Goal: Task Accomplishment & Management: Manage account settings

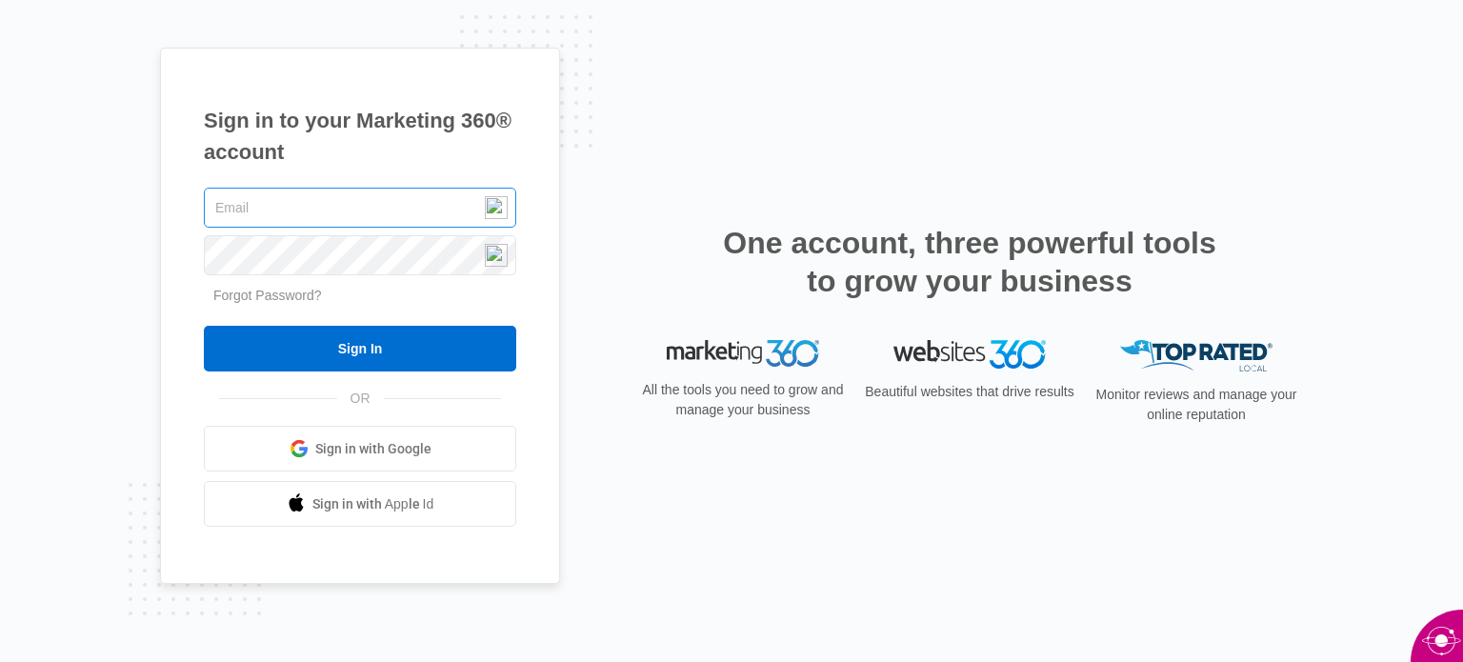
click at [315, 204] on input "text" at bounding box center [360, 208] width 312 height 40
type input "[EMAIL_ADDRESS][DOMAIN_NAME]"
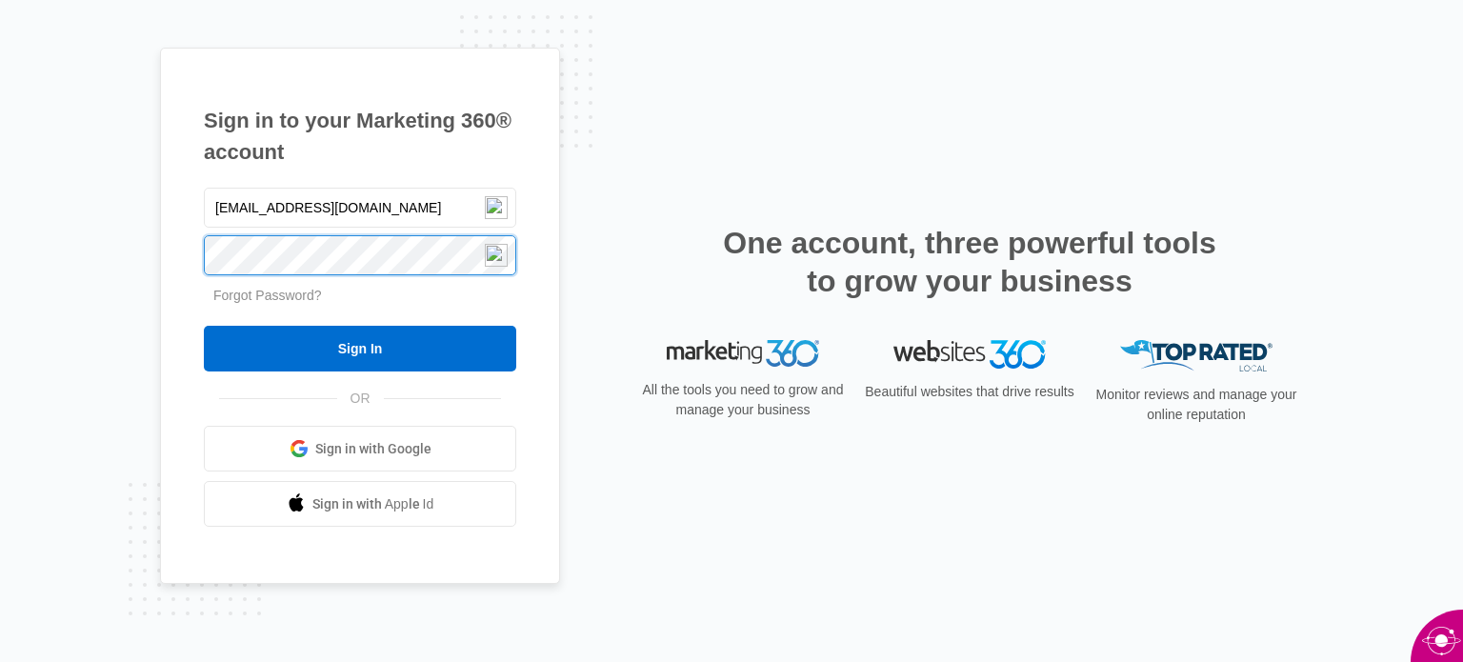
click at [204, 326] on input "Sign In" at bounding box center [360, 349] width 312 height 46
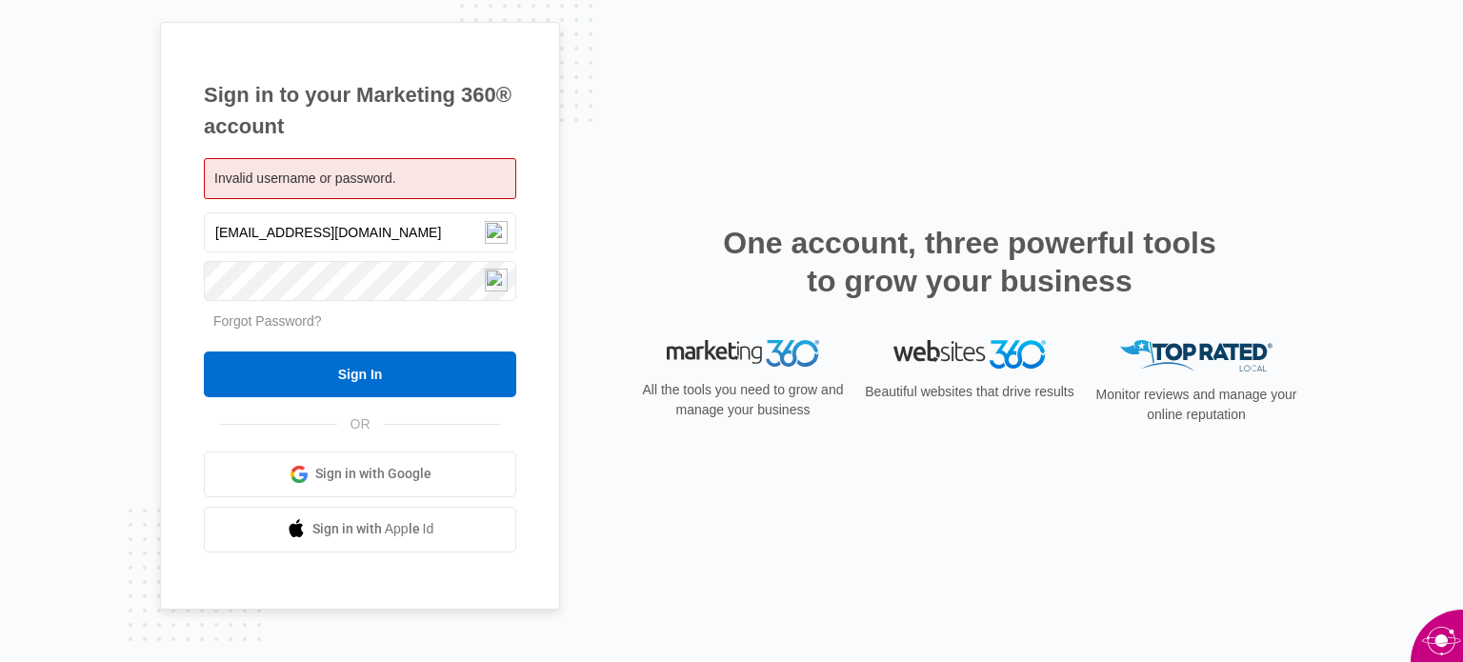
drag, startPoint x: 233, startPoint y: 231, endPoint x: 187, endPoint y: 245, distance: 48.5
click at [187, 245] on div "Sign in to your Marketing 360® account Invalid username or password. [EMAIL_ADD…" at bounding box center [360, 316] width 400 height 588
click at [332, 239] on input "[PERSON_NAME][EMAIL_ADDRESS][DOMAIN_NAME]" at bounding box center [360, 232] width 312 height 40
type input "[PERSON_NAME][EMAIL_ADDRESS][DOMAIN_NAME]"
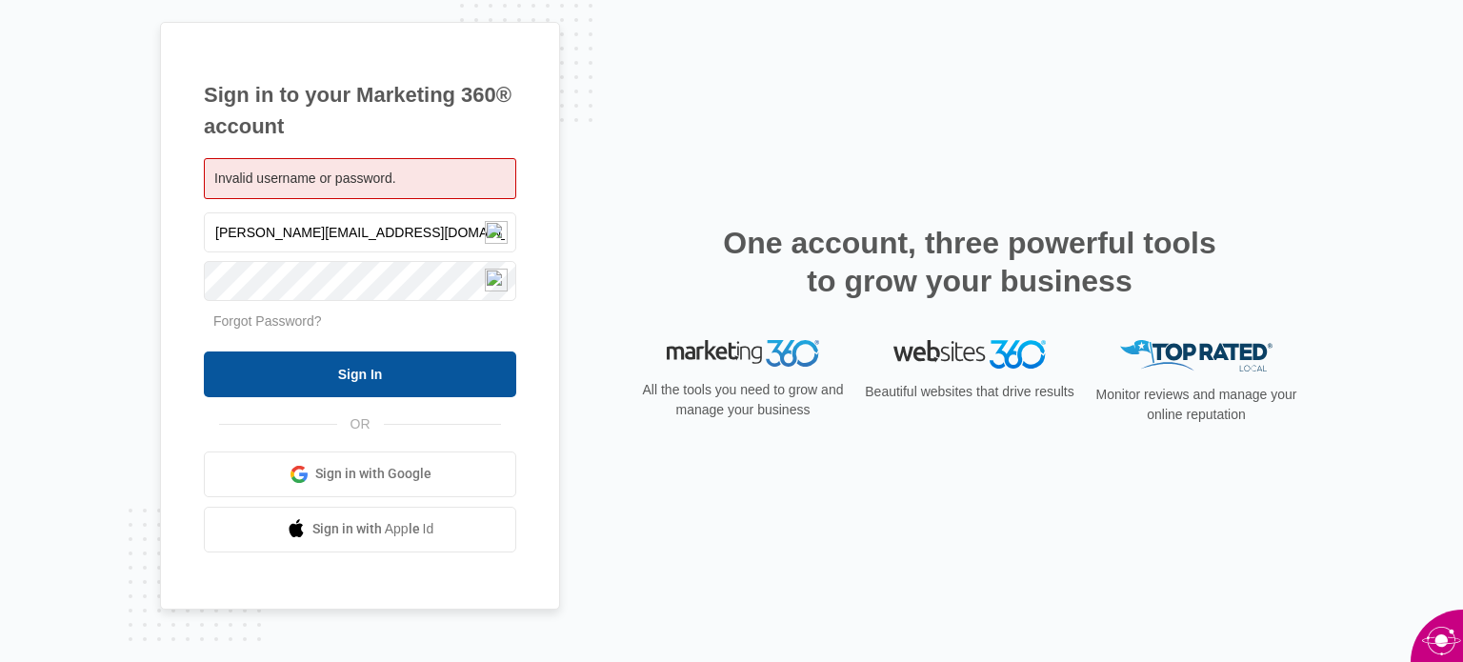
click at [319, 381] on input "Sign In" at bounding box center [360, 374] width 312 height 46
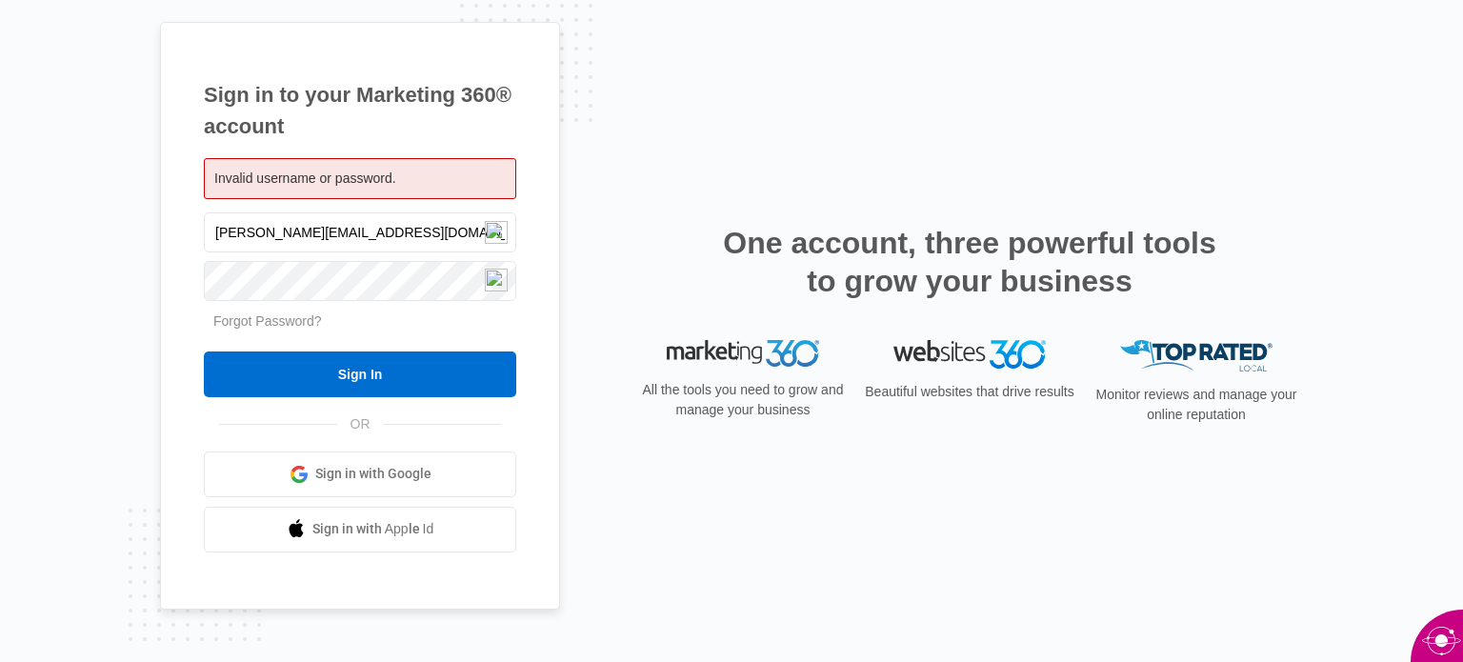
click at [303, 190] on div "Invalid username or password." at bounding box center [360, 178] width 312 height 41
click at [282, 237] on input "bob@timeclocksunltd.com" at bounding box center [360, 232] width 312 height 40
click at [263, 178] on span "Invalid username or password." at bounding box center [305, 178] width 182 height 15
drag, startPoint x: 234, startPoint y: 230, endPoint x: 205, endPoint y: 231, distance: 29.6
click at [205, 231] on input "bob@timeclocksunltd.com" at bounding box center [360, 232] width 312 height 40
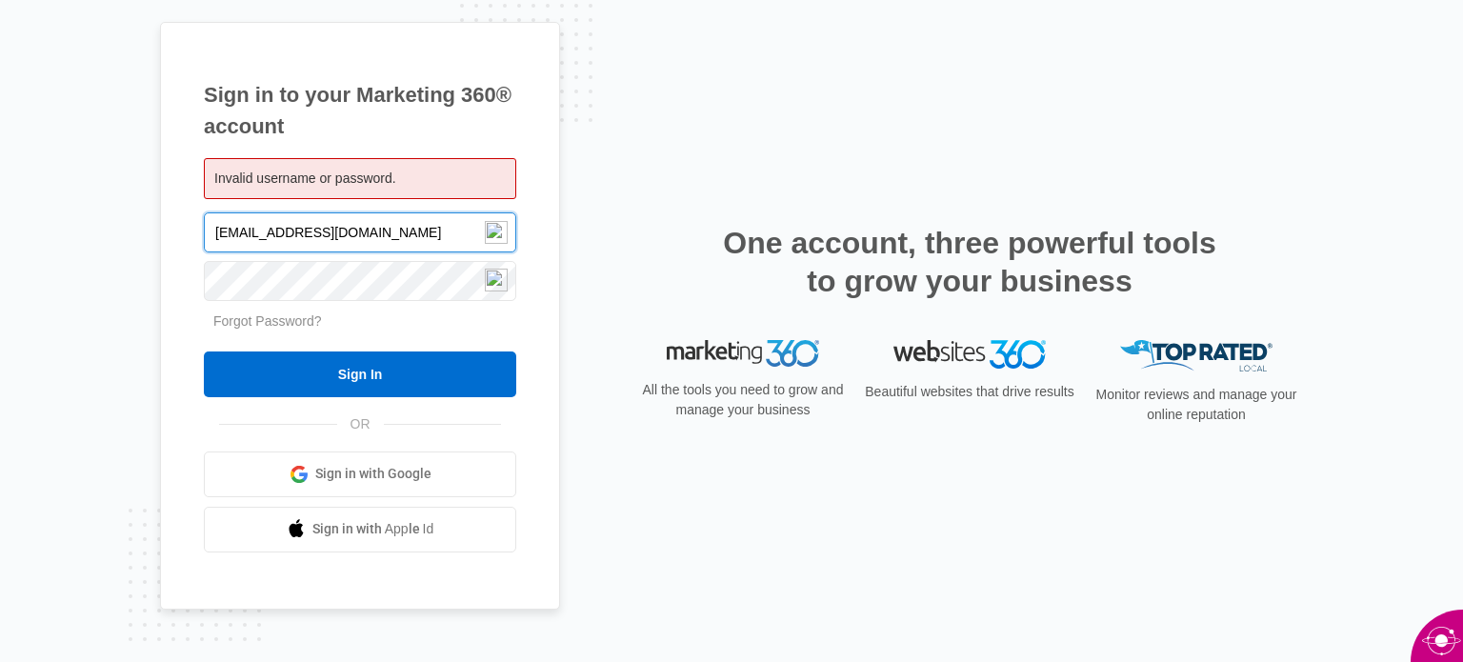
type input "[EMAIL_ADDRESS][DOMAIN_NAME]"
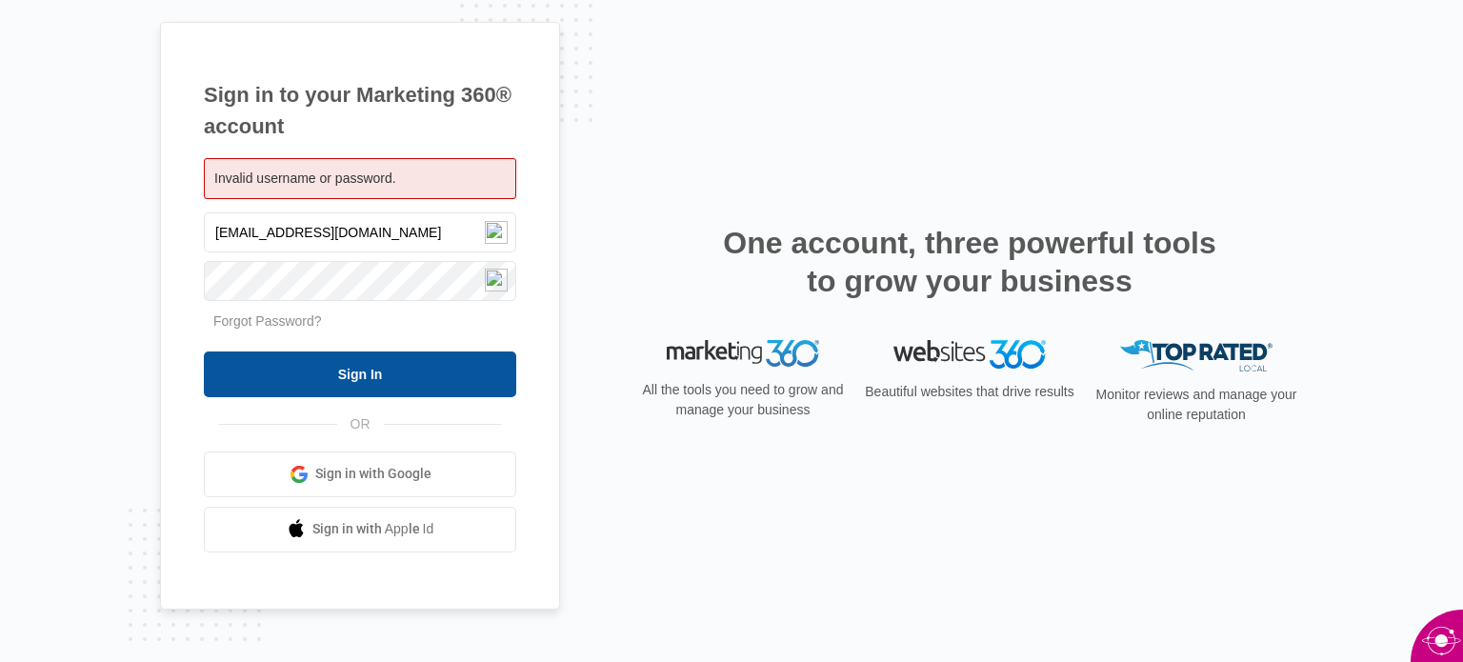
click at [339, 366] on input "Sign In" at bounding box center [360, 374] width 312 height 46
click at [370, 380] on input "Sign In" at bounding box center [360, 374] width 312 height 46
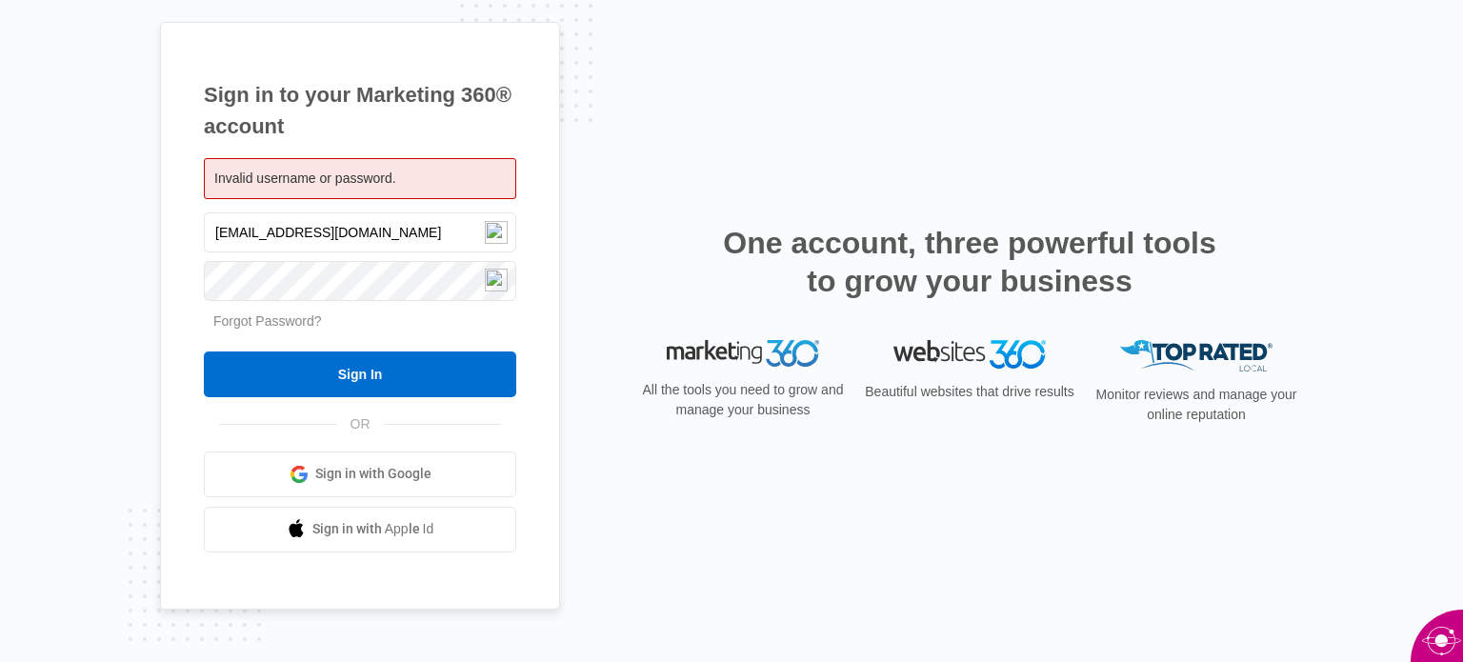
click at [274, 323] on link "Forgot Password?" at bounding box center [267, 320] width 109 height 15
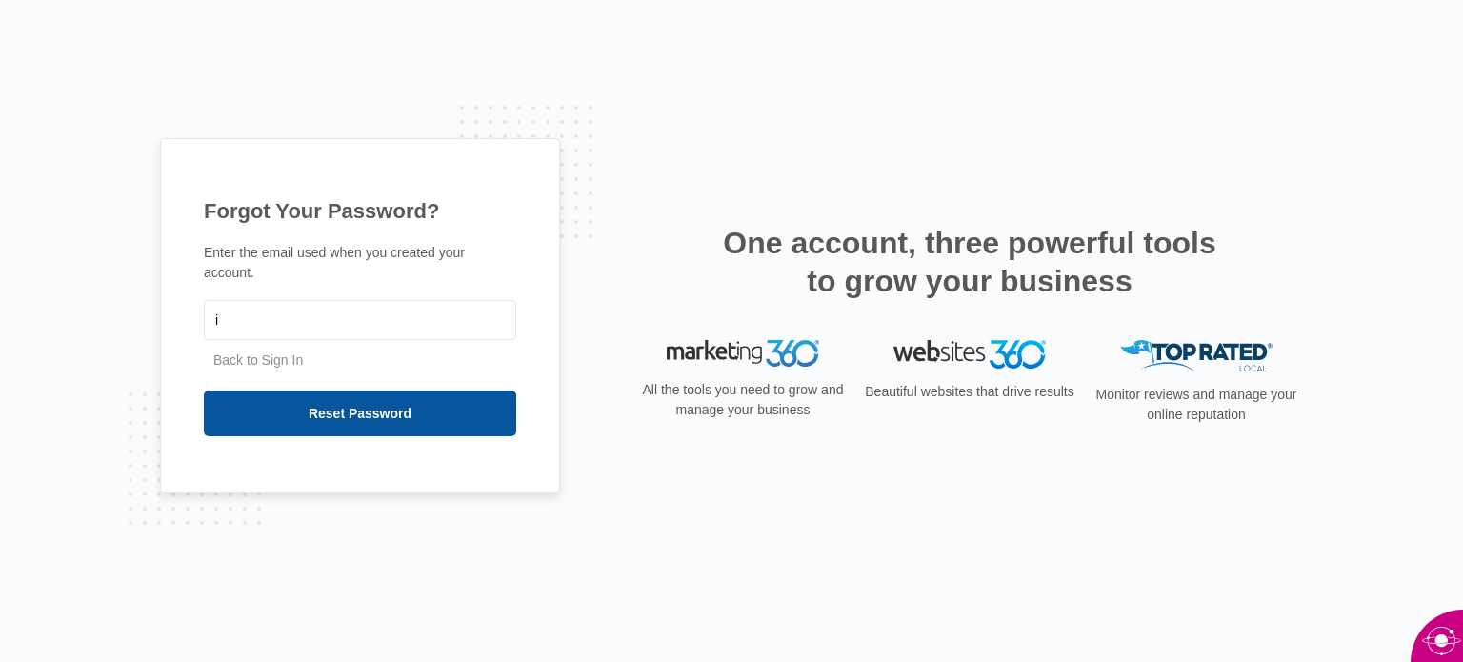
type input "[EMAIL_ADDRESS][DOMAIN_NAME]"
click at [351, 407] on input "Reset Password" at bounding box center [360, 414] width 312 height 46
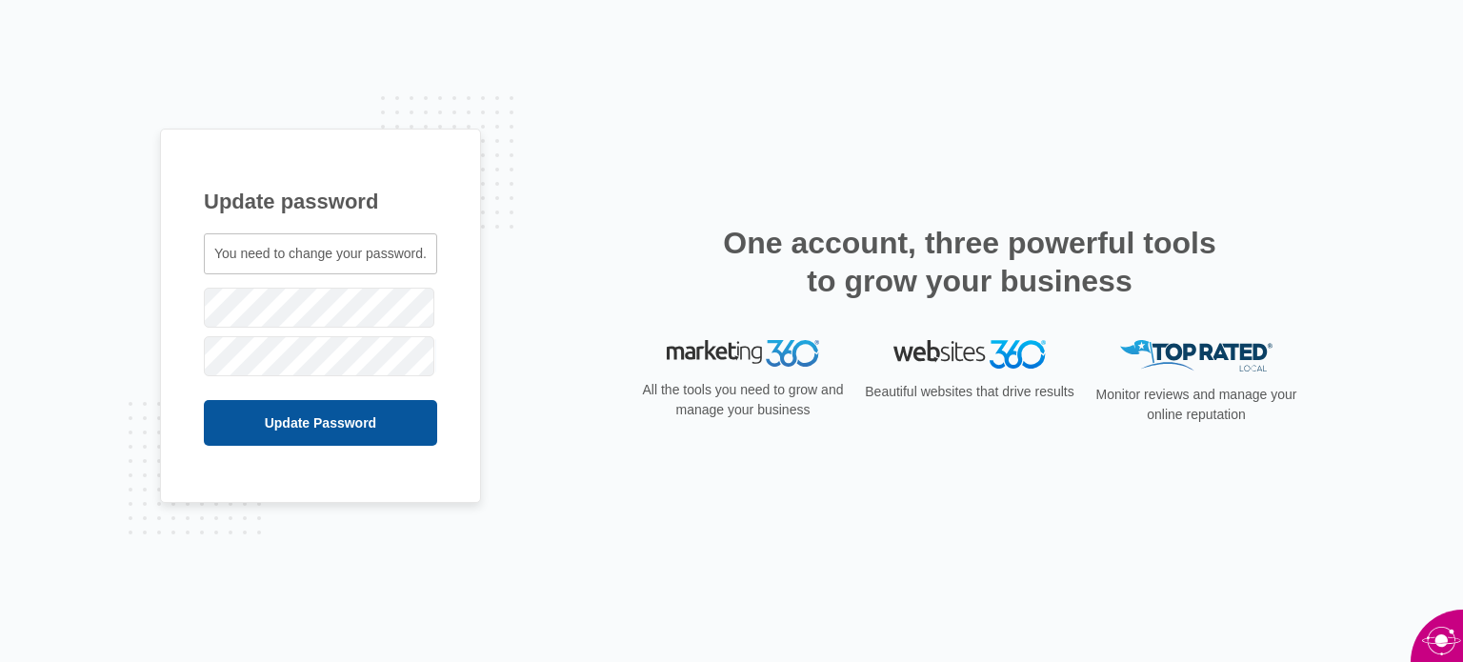
click at [325, 423] on input "Update Password" at bounding box center [320, 423] width 233 height 46
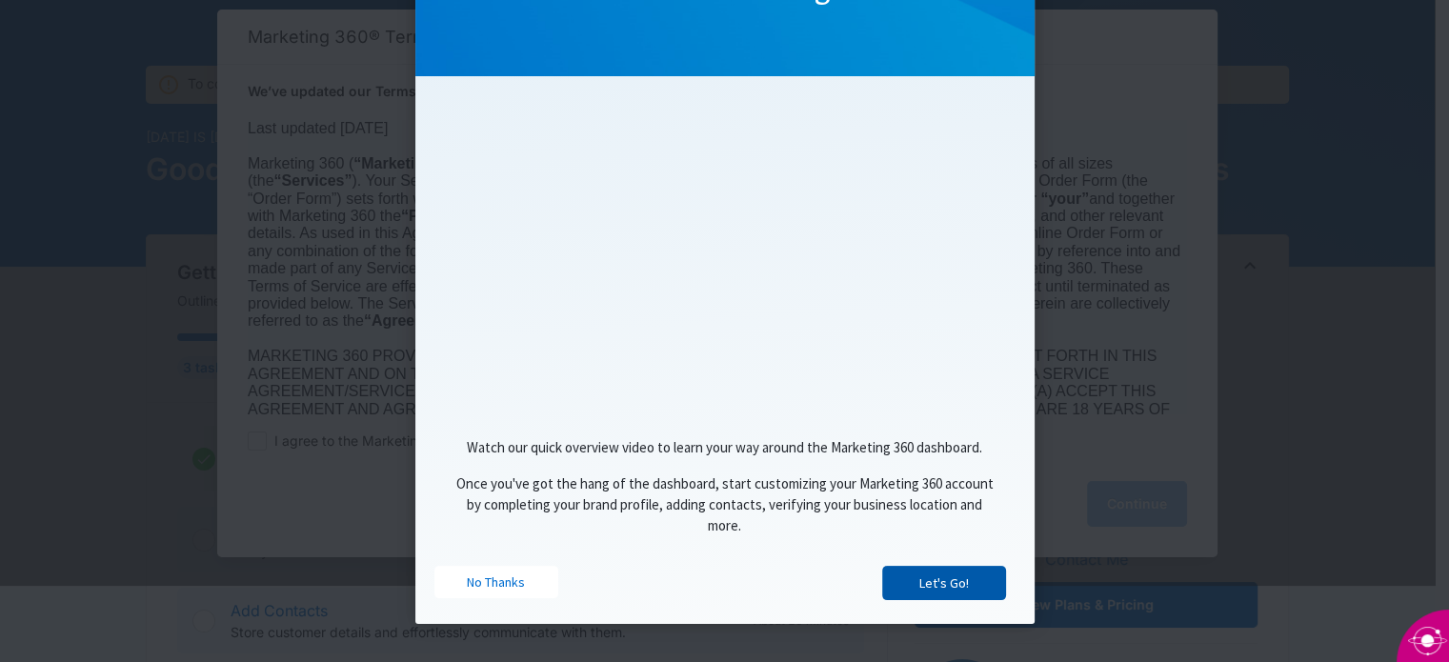
scroll to position [76, 0]
click at [492, 583] on link "No Thanks" at bounding box center [496, 582] width 124 height 32
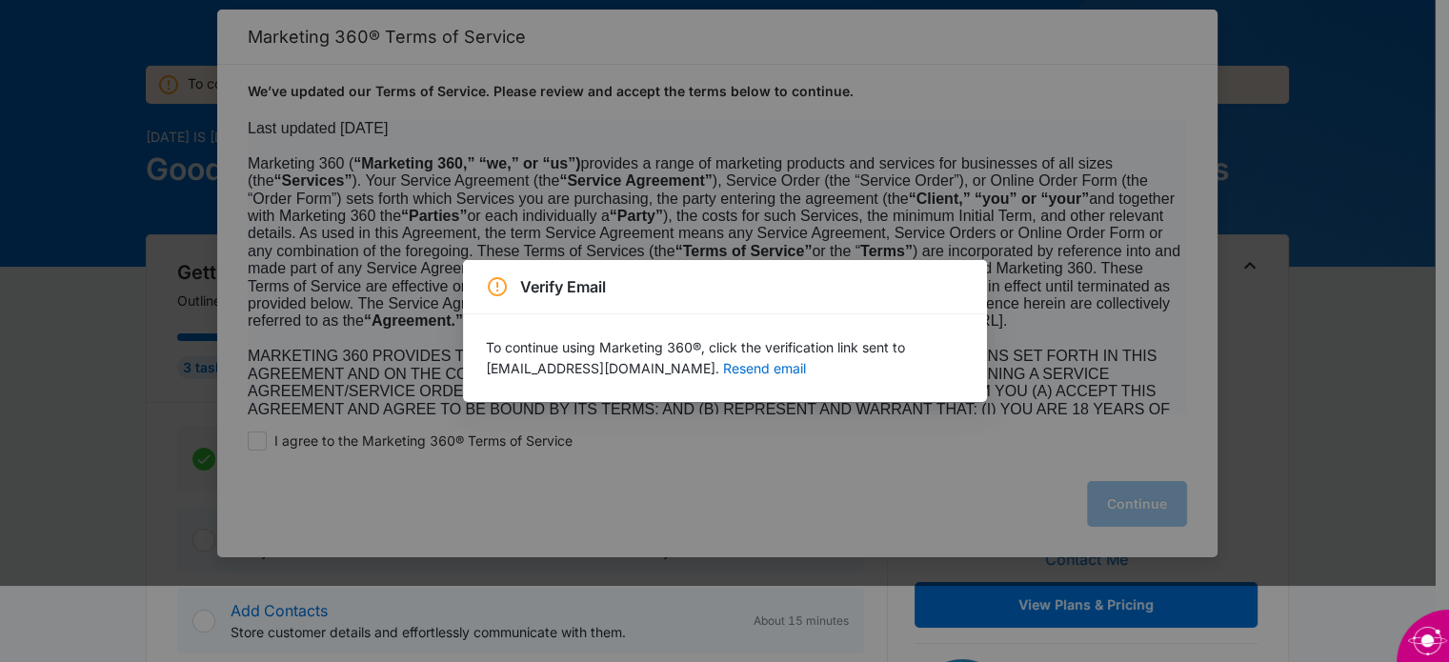
click at [768, 498] on div "Verify Email To continue using Marketing 360®, click the verification link sent…" at bounding box center [724, 331] width 1449 height 662
click at [562, 323] on div "To continue using Marketing 360®, click the verification link sent to info@time…" at bounding box center [725, 358] width 524 height 88
click at [636, 316] on div "To continue using Marketing 360®, click the verification link sent to info@time…" at bounding box center [725, 358] width 524 height 88
click at [572, 291] on h2 "Verify Email" at bounding box center [563, 286] width 86 height 23
click at [723, 370] on button "Resend email" at bounding box center [764, 368] width 83 height 13
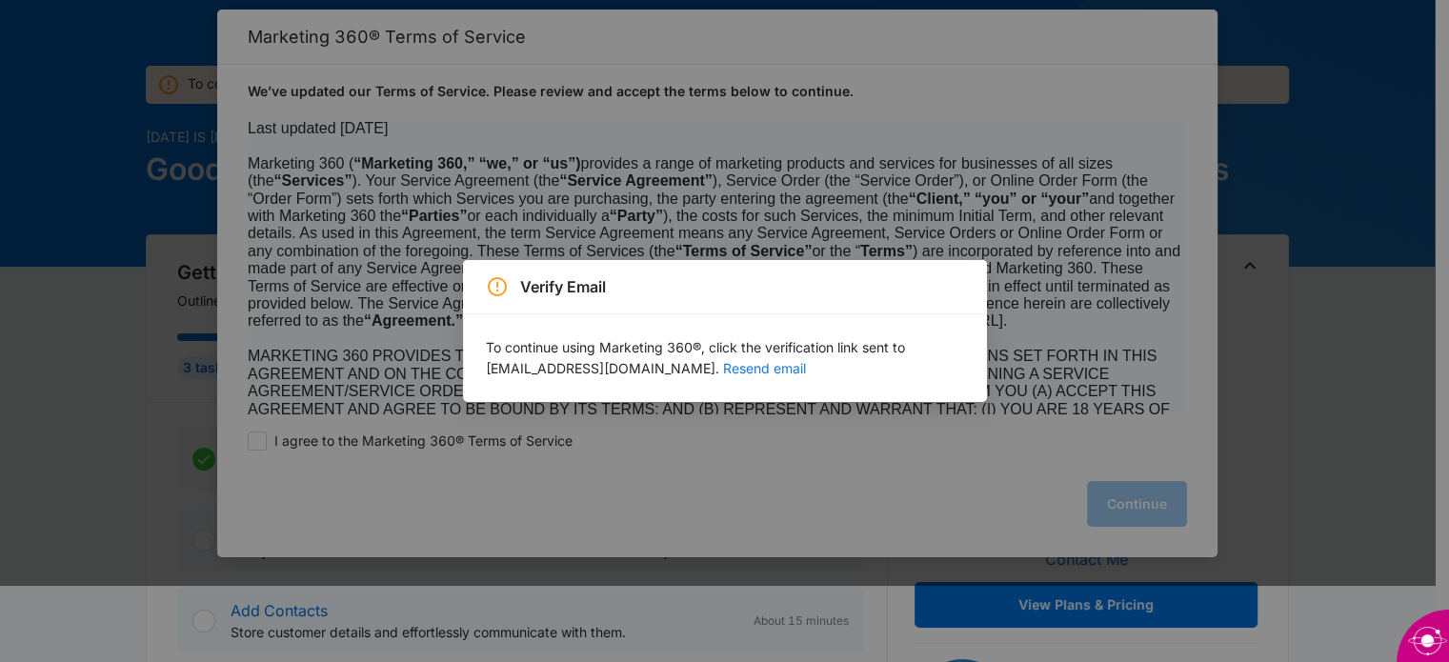
click at [723, 372] on button "Resend email" at bounding box center [764, 368] width 83 height 13
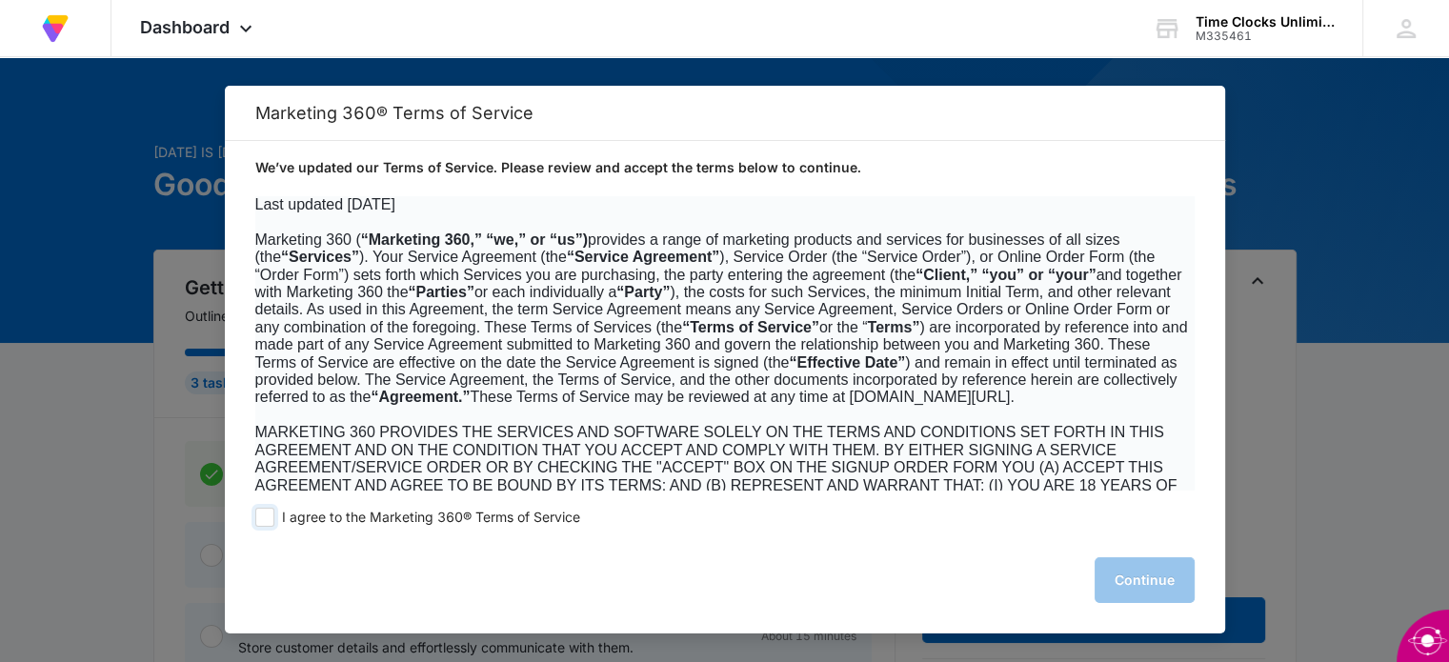
click at [263, 521] on span at bounding box center [264, 517] width 19 height 19
click at [263, 521] on input "I agree to the Marketing 360® Terms of Service" at bounding box center [264, 517] width 19 height 19
checkbox input "true"
click at [1152, 586] on button "Continue" at bounding box center [1144, 580] width 100 height 46
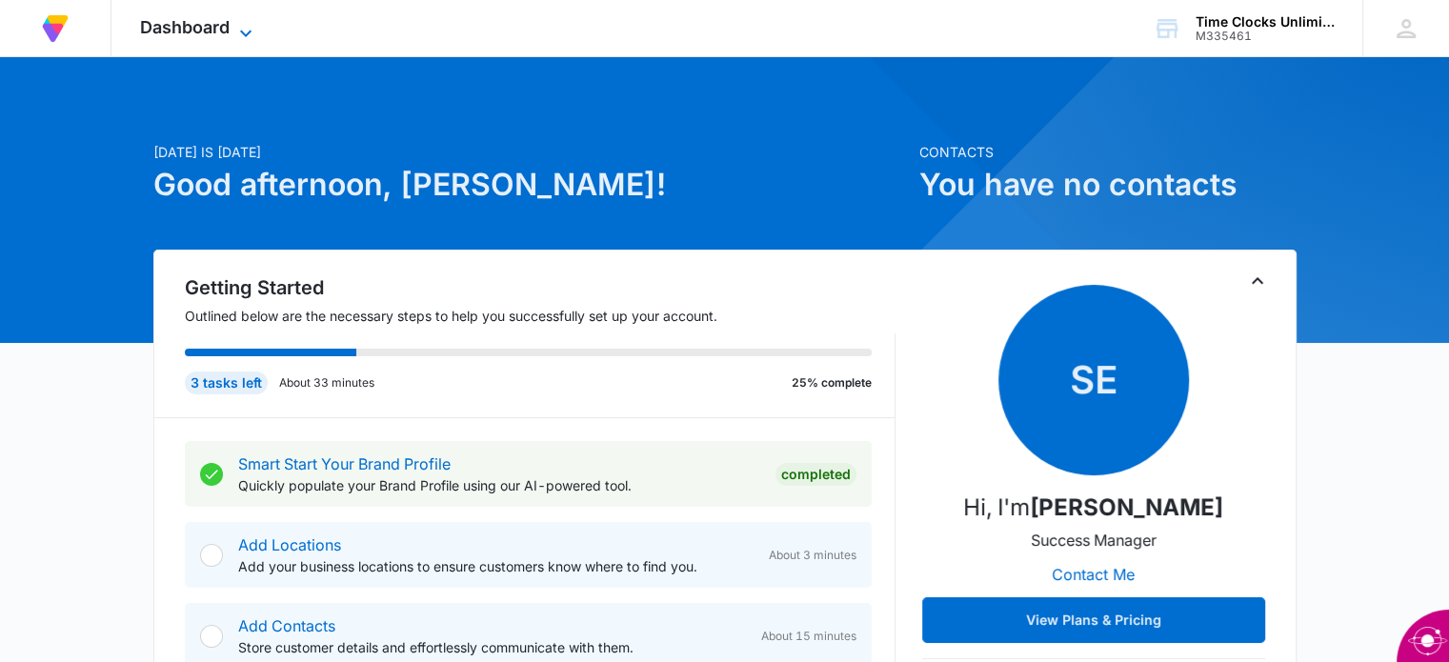
click at [252, 28] on icon at bounding box center [245, 33] width 23 height 23
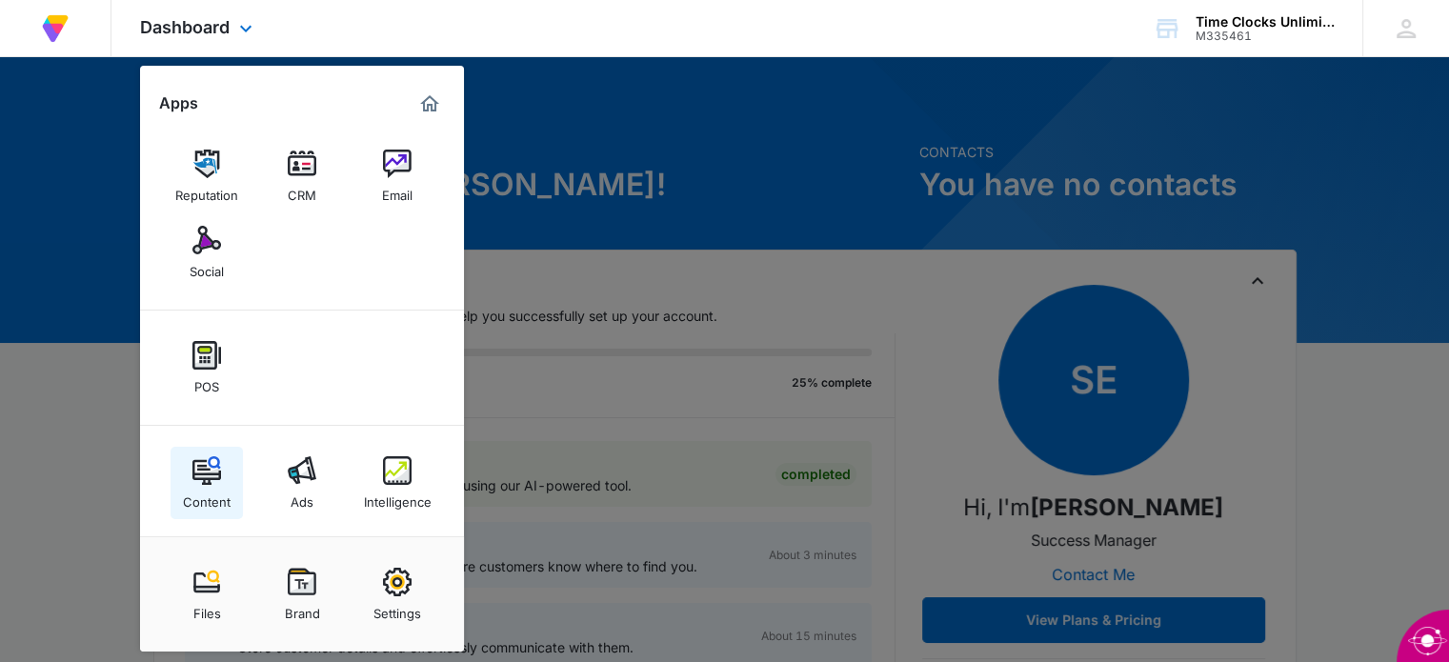
click at [206, 483] on img at bounding box center [206, 470] width 29 height 29
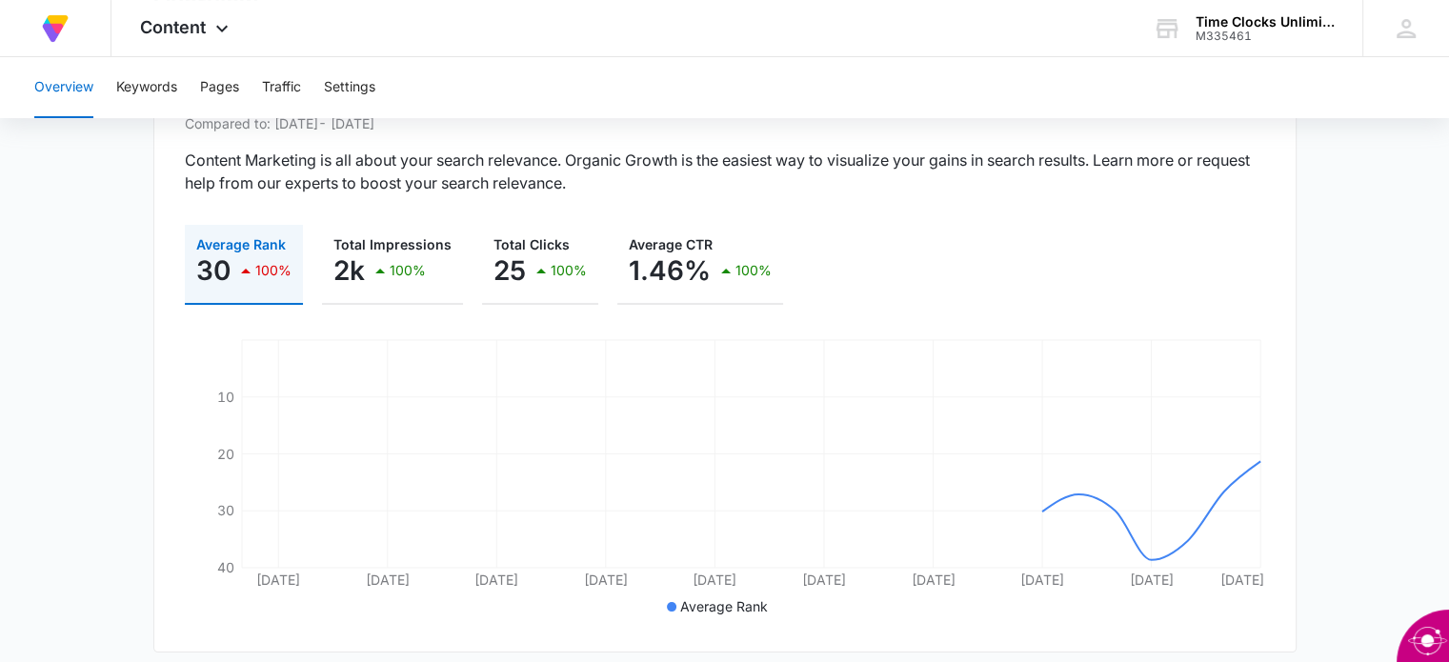
scroll to position [190, 0]
click at [216, 32] on icon at bounding box center [222, 33] width 23 height 23
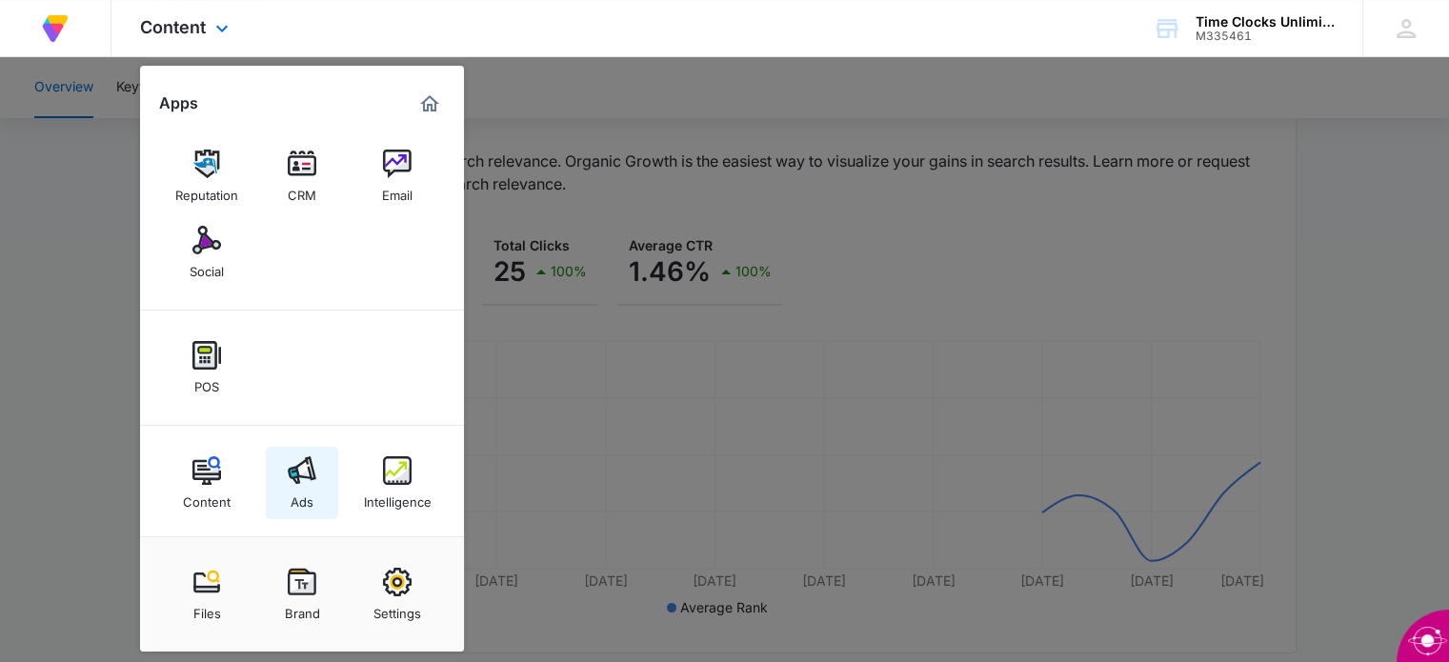
click at [299, 486] on div "Ads" at bounding box center [302, 497] width 23 height 25
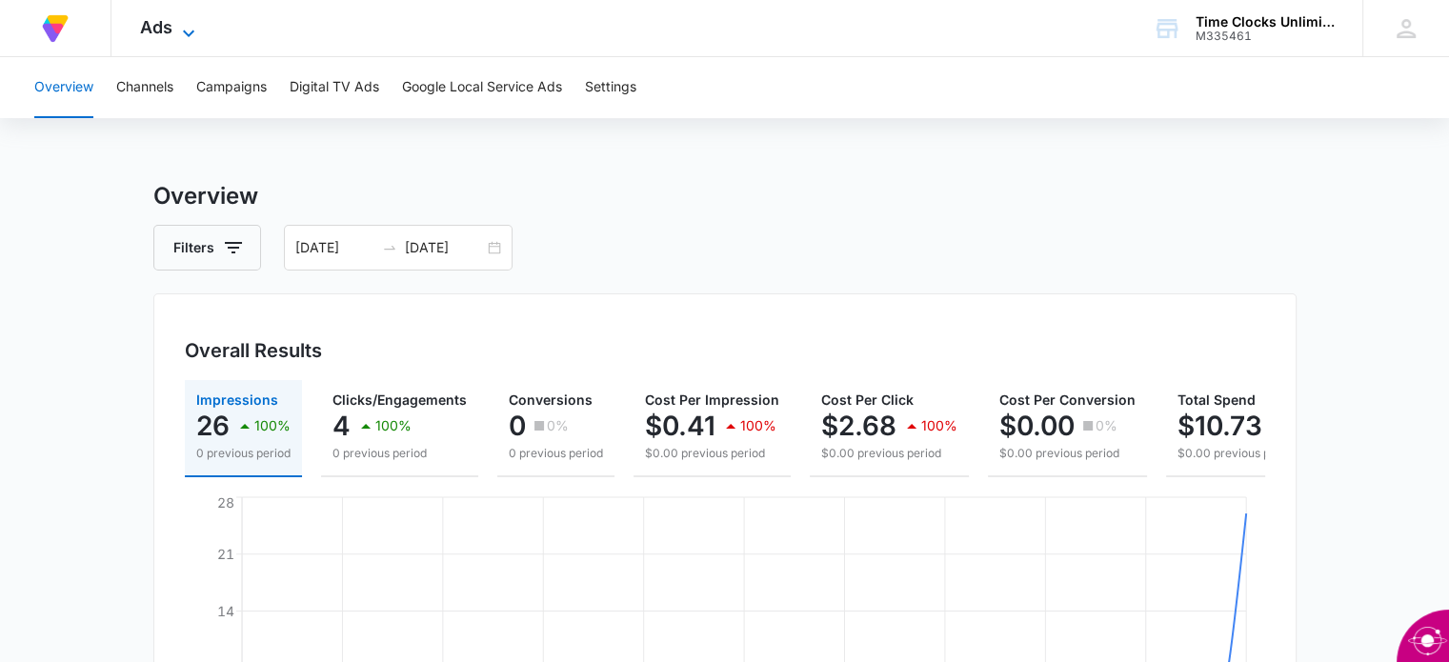
click at [186, 28] on icon at bounding box center [188, 33] width 23 height 23
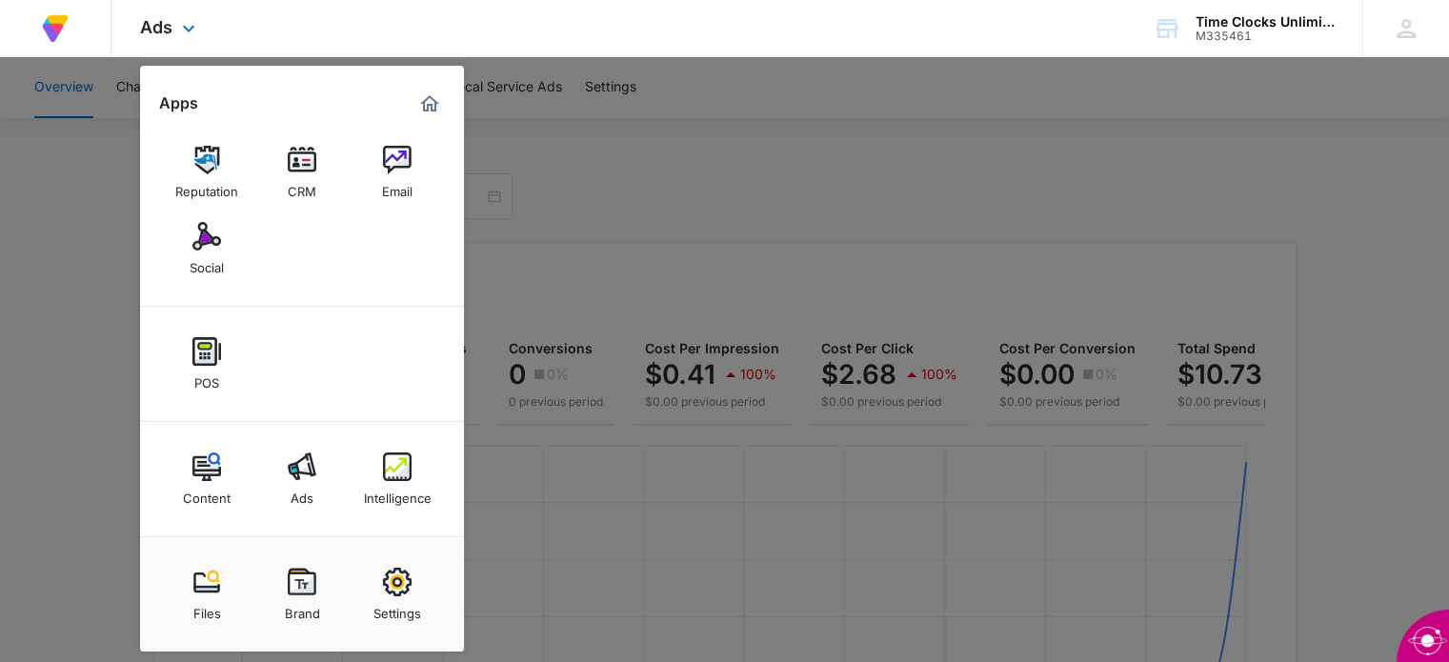
scroll to position [52, 0]
drag, startPoint x: 1423, startPoint y: 4, endPoint x: 841, endPoint y: 30, distance: 582.6
click at [841, 30] on div "At Volusion, we work hard to [PERSON_NAME] a great work environment where every…" at bounding box center [724, 28] width 1449 height 57
